Goal: Task Accomplishment & Management: Use online tool/utility

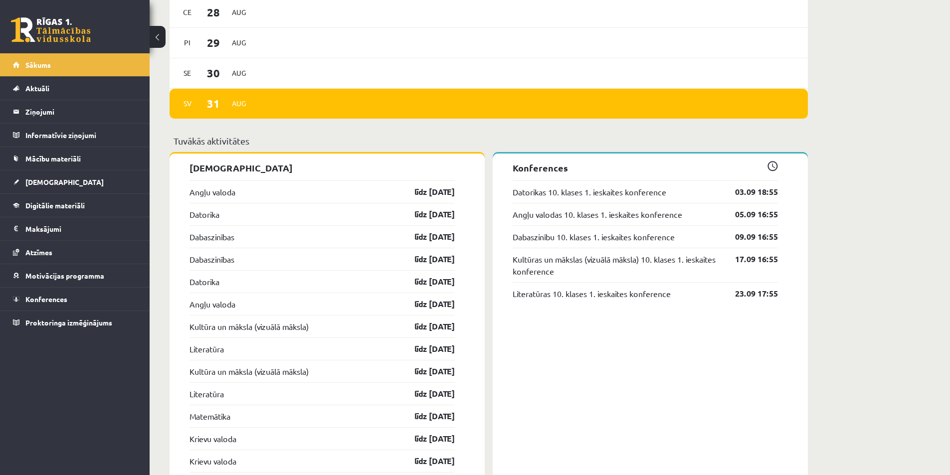
scroll to position [748, 0]
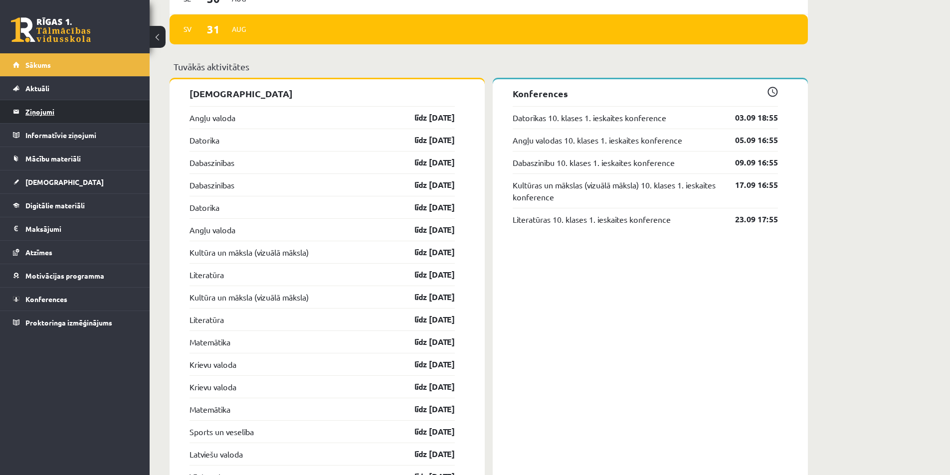
click at [30, 117] on legend "Ziņojumi 0" at bounding box center [81, 111] width 112 height 23
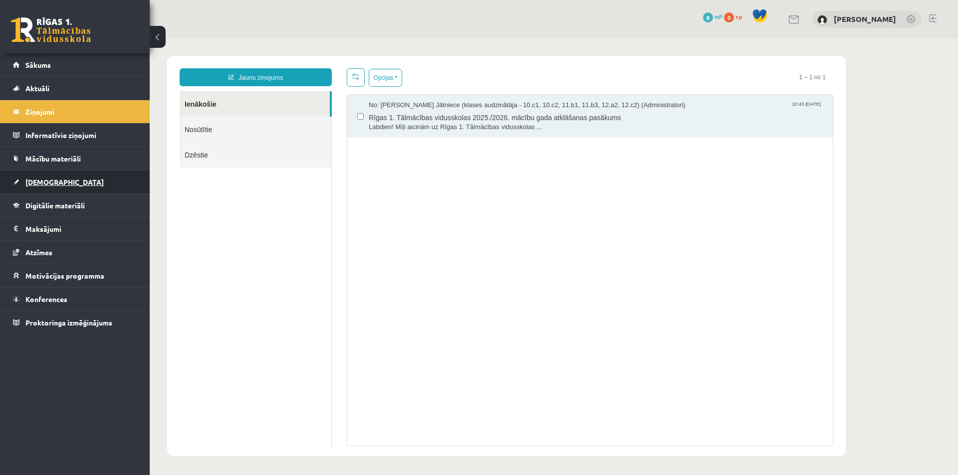
click at [42, 181] on span "[DEMOGRAPHIC_DATA]" at bounding box center [64, 182] width 78 height 9
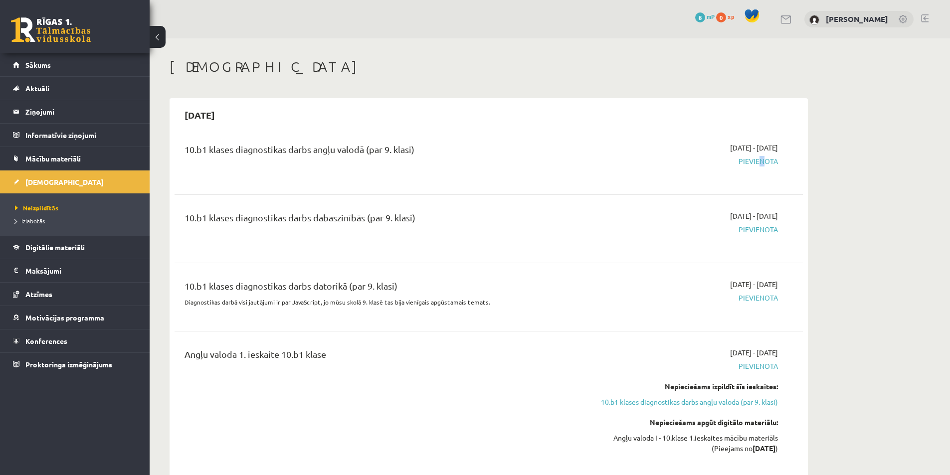
click at [758, 159] on span "Pievienota" at bounding box center [684, 161] width 188 height 10
click at [524, 152] on div "10.b1 klases diagnostikas darbs angļu valodā (par 9. klasi)" at bounding box center [380, 152] width 390 height 18
click at [299, 147] on div "10.b1 klases diagnostikas darbs angļu valodā (par 9. klasi)" at bounding box center [380, 152] width 390 height 18
click at [475, 140] on div "10.b1 klases diagnostikas darbs angļu valodā (par 9. klasi) [DATE] - [DATE] [GE…" at bounding box center [489, 161] width 628 height 56
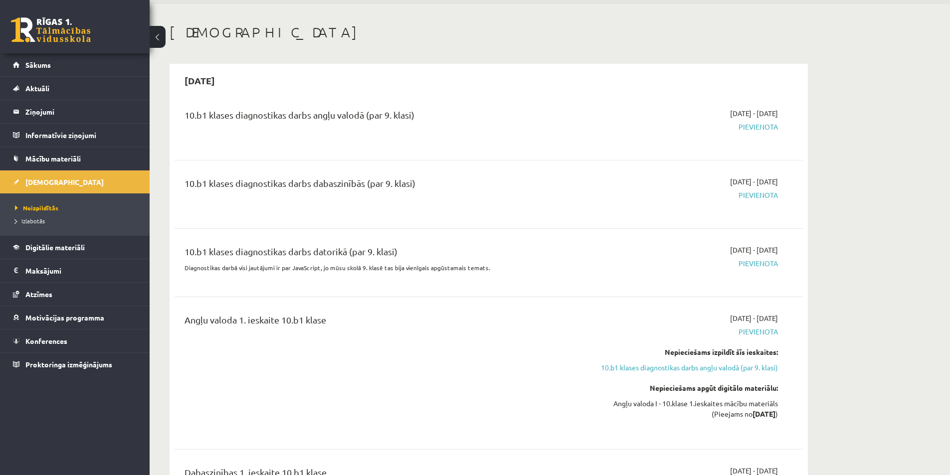
scroll to position [50, 0]
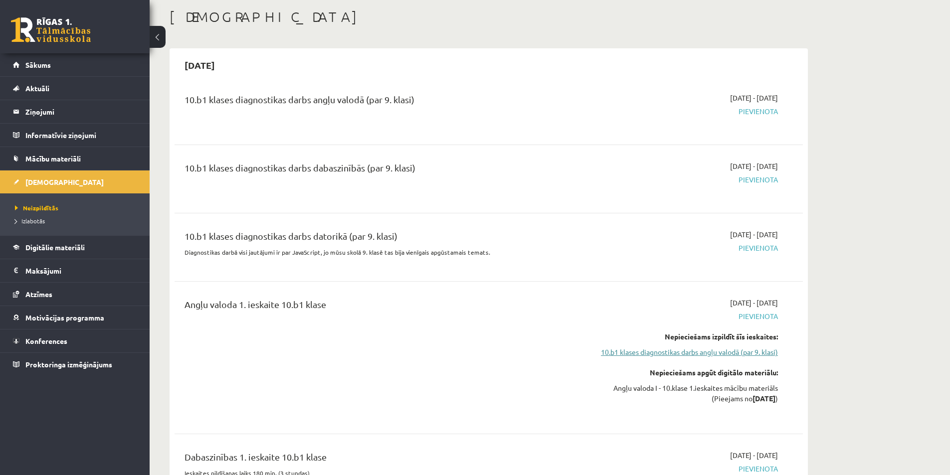
click at [624, 348] on link "10.b1 klases diagnostikas darbs angļu valodā (par 9. klasi)" at bounding box center [684, 352] width 188 height 10
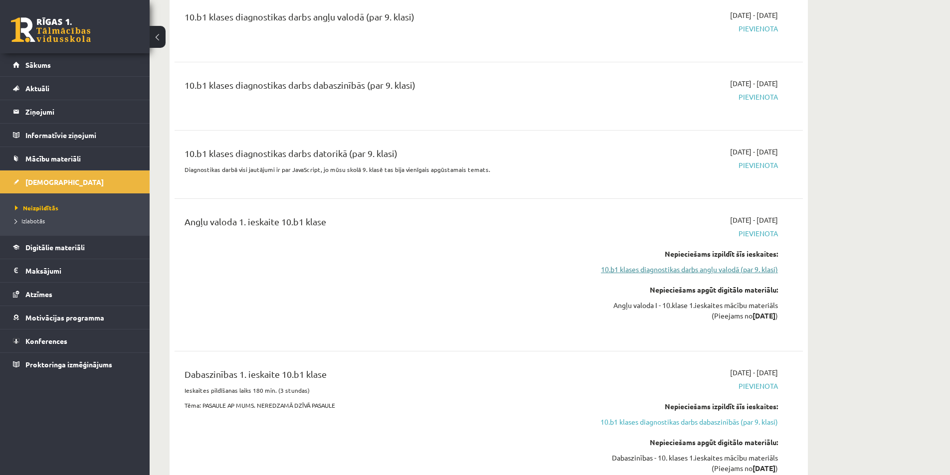
click at [632, 270] on link "10.b1 klases diagnostikas darbs angļu valodā (par 9. klasi)" at bounding box center [684, 269] width 188 height 10
